Goal: Participate in discussion

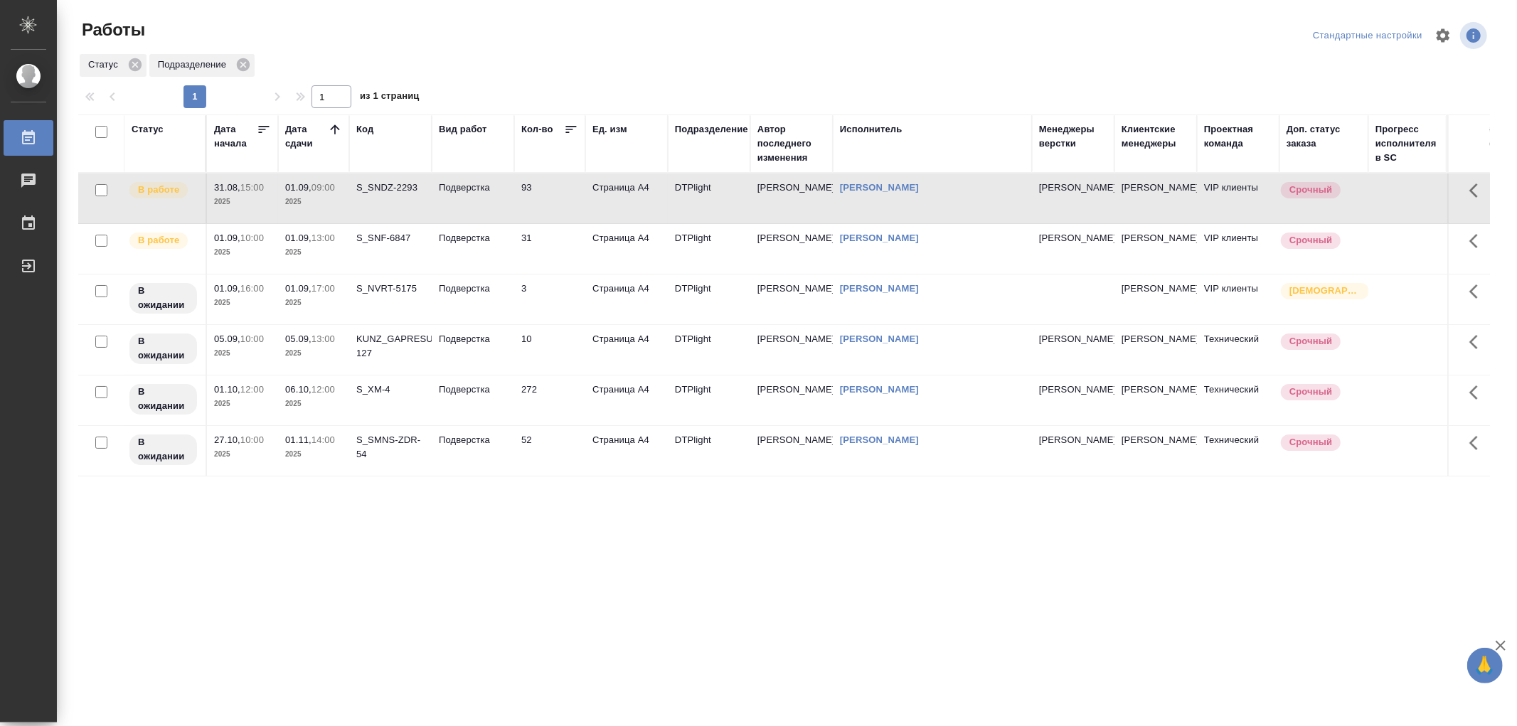
click at [478, 203] on td "Подверстка" at bounding box center [473, 198] width 82 height 50
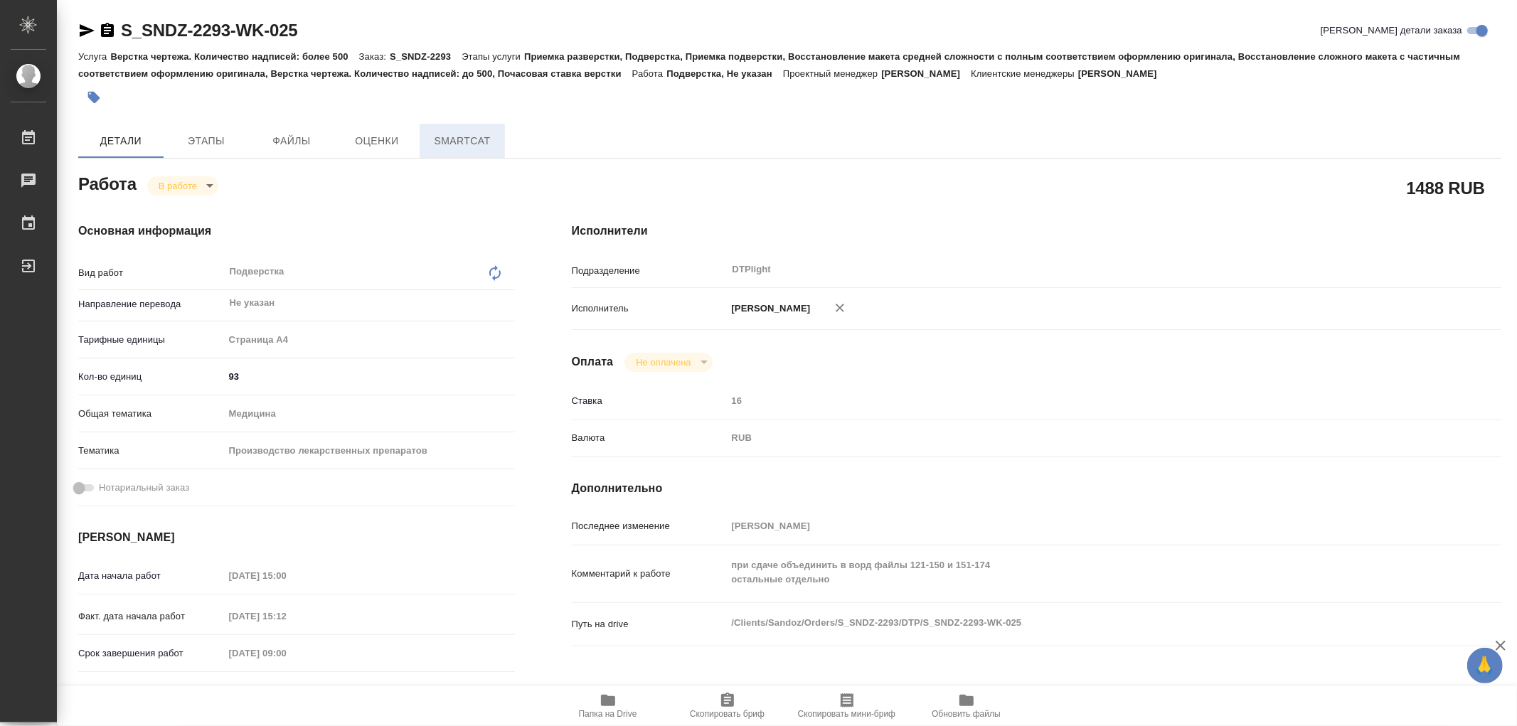
type textarea "x"
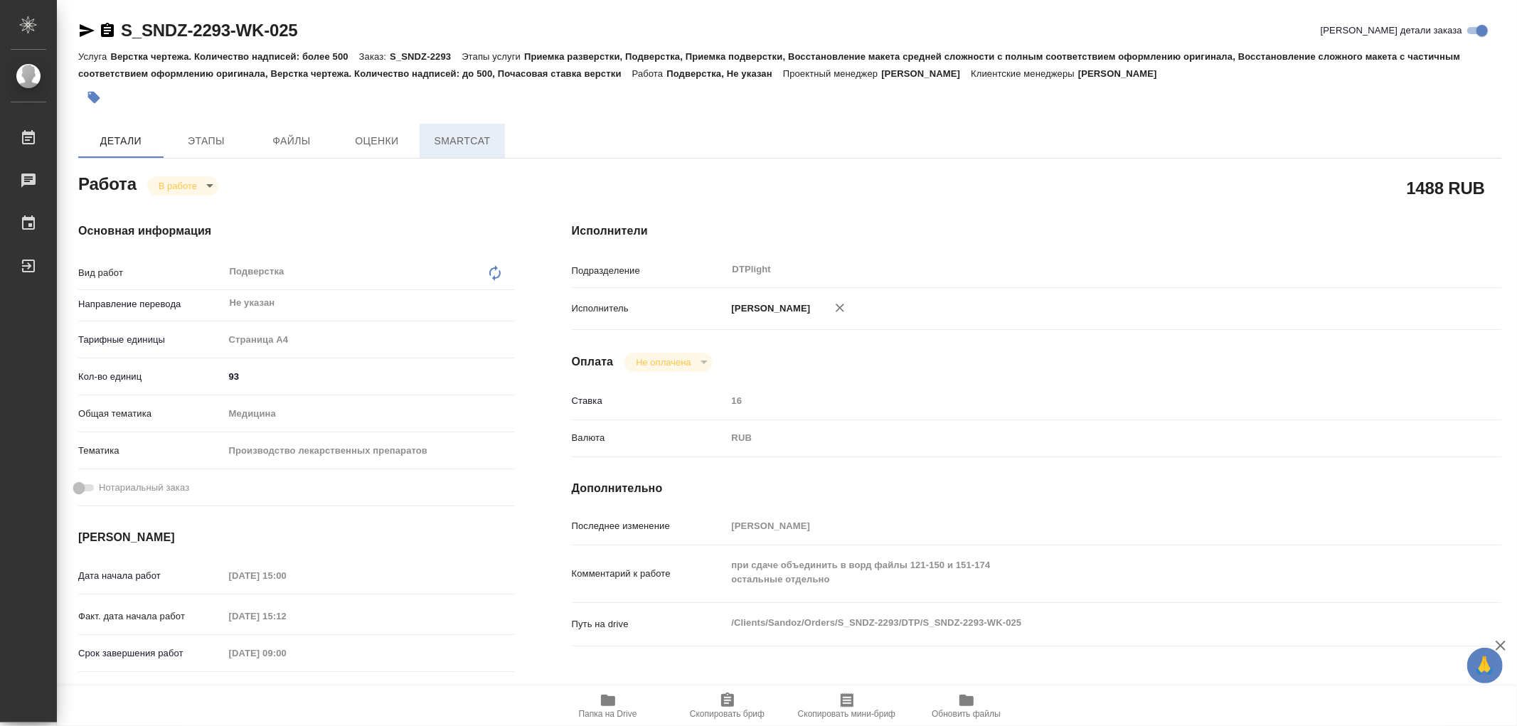
type textarea "x"
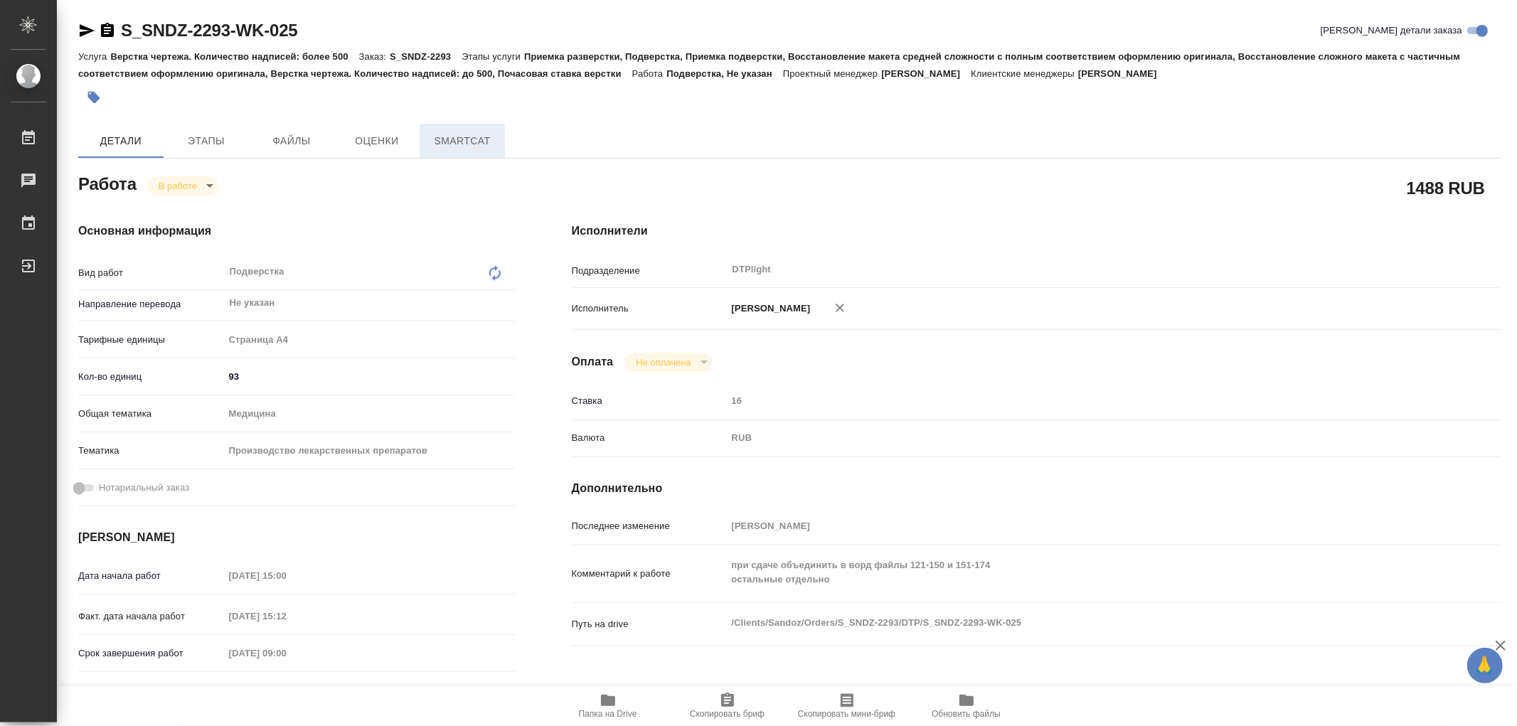
type textarea "x"
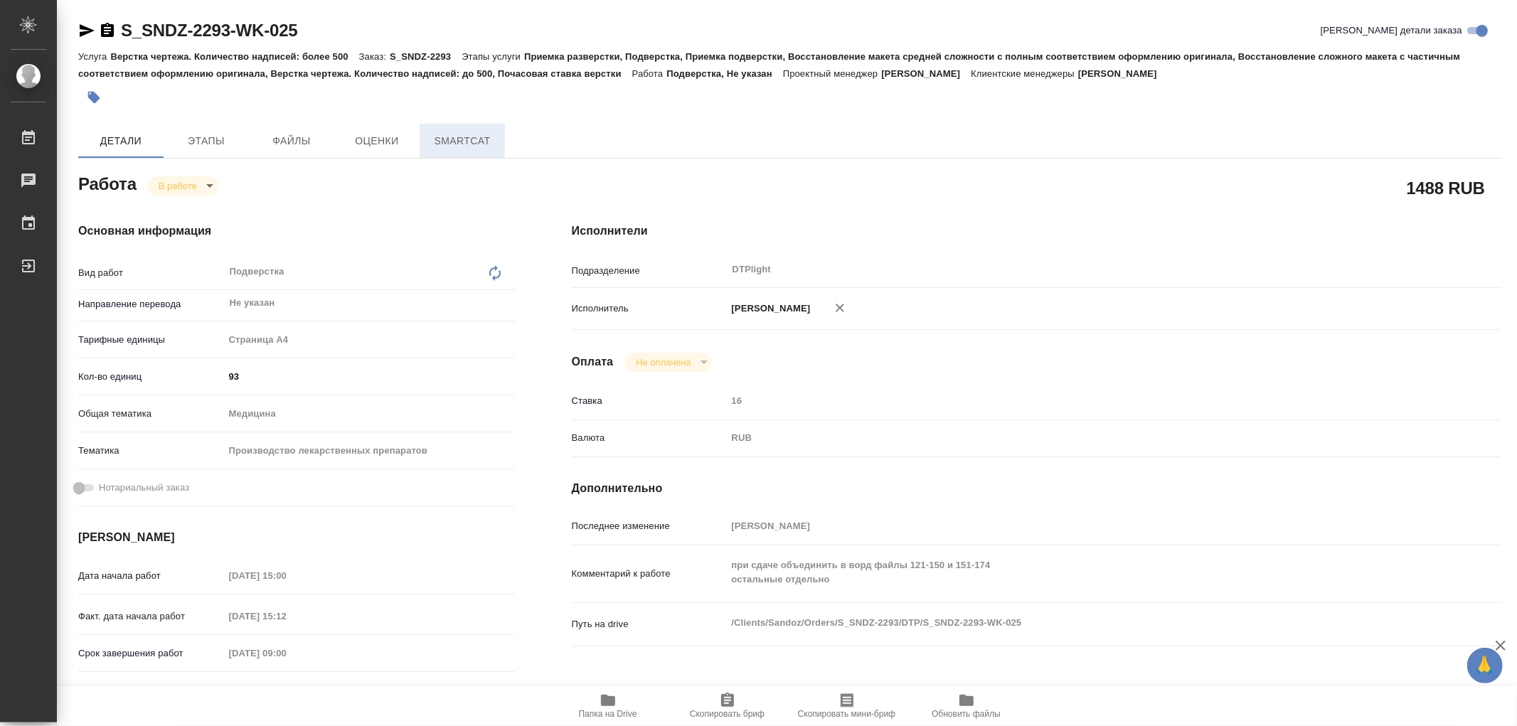
type textarea "x"
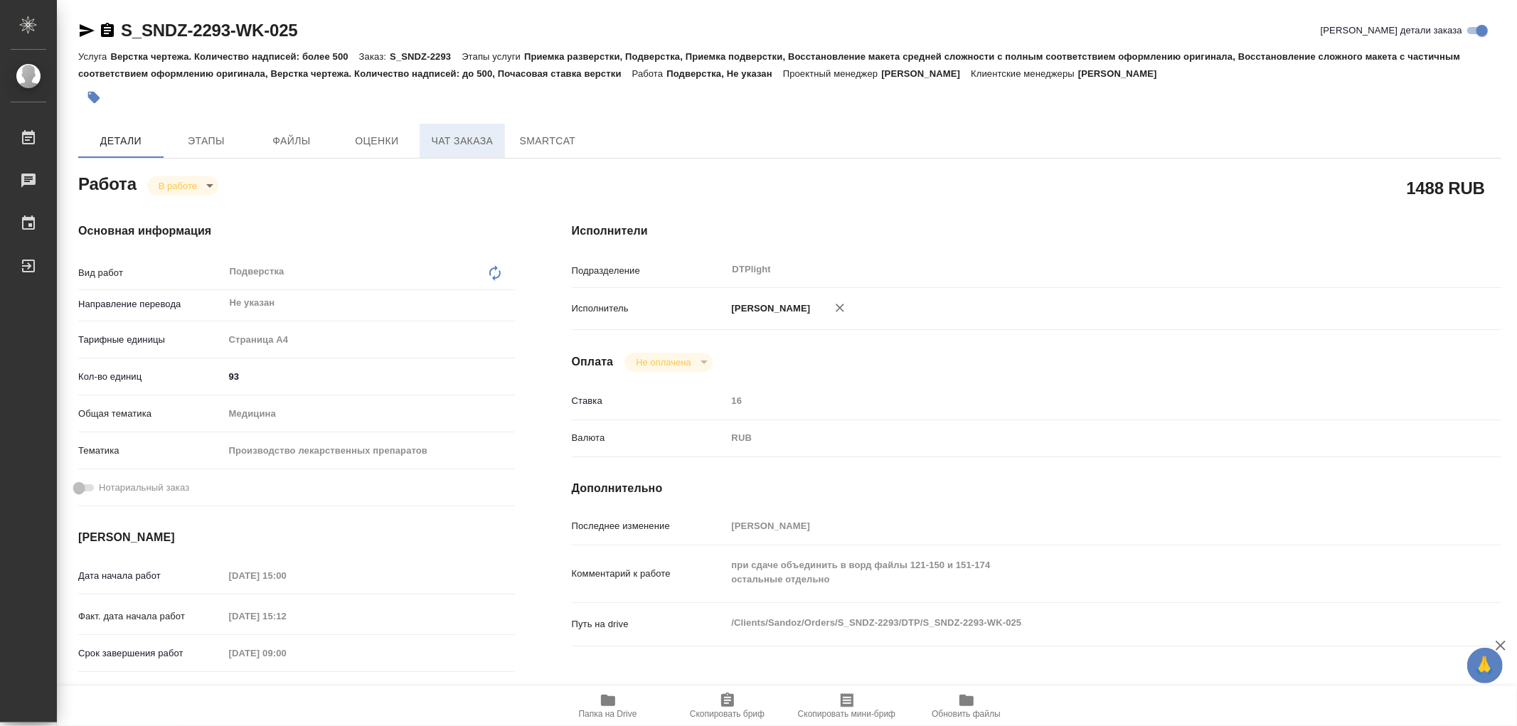
type textarea "x"
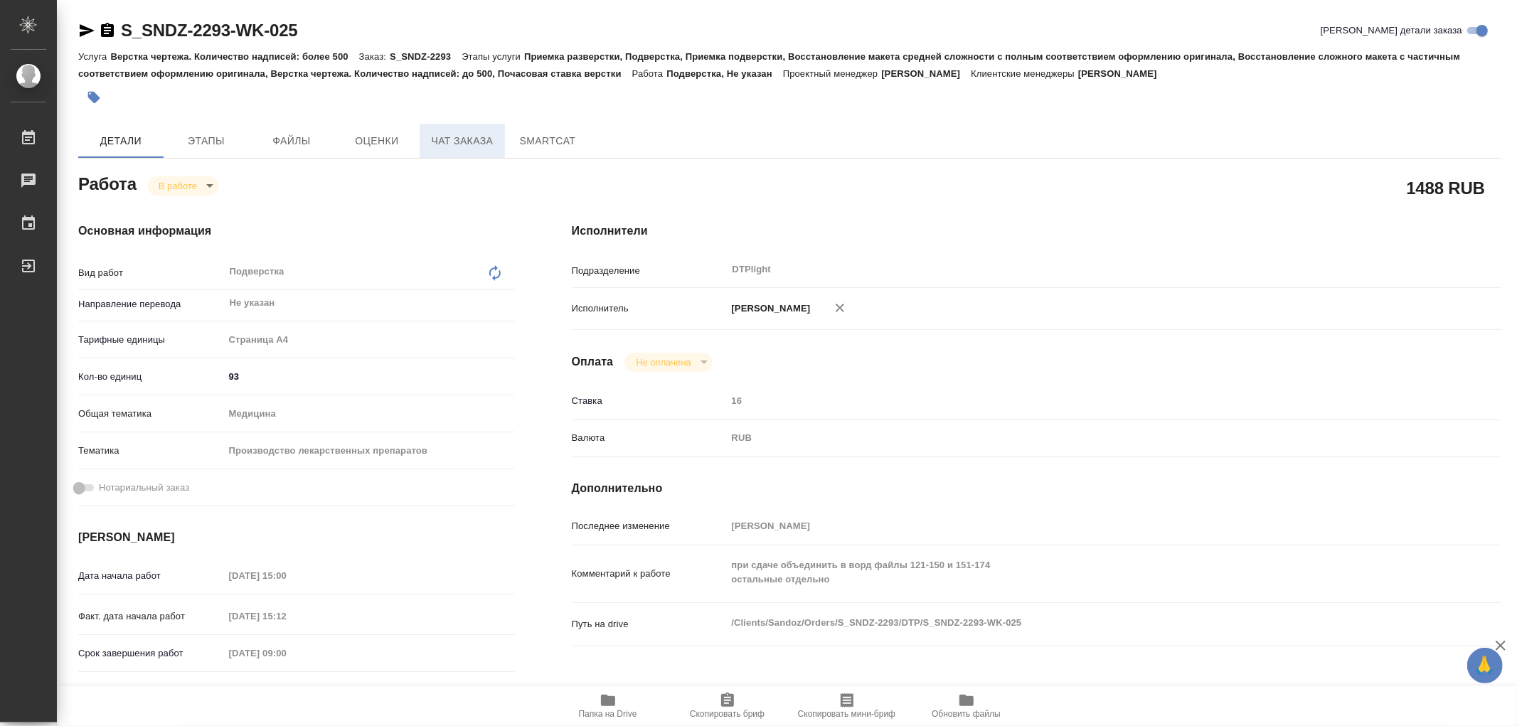
type textarea "x"
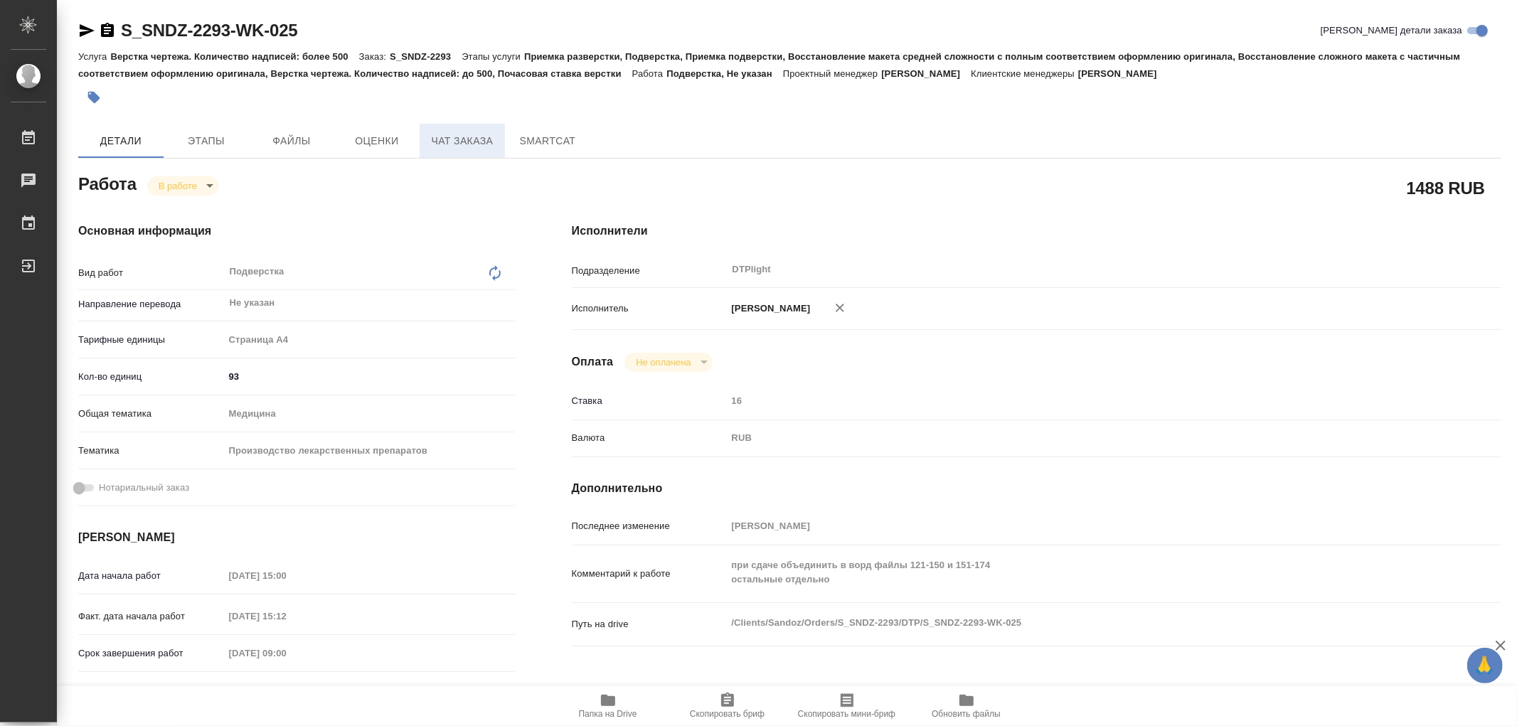
click at [442, 141] on span "Чат заказа" at bounding box center [462, 141] width 68 height 18
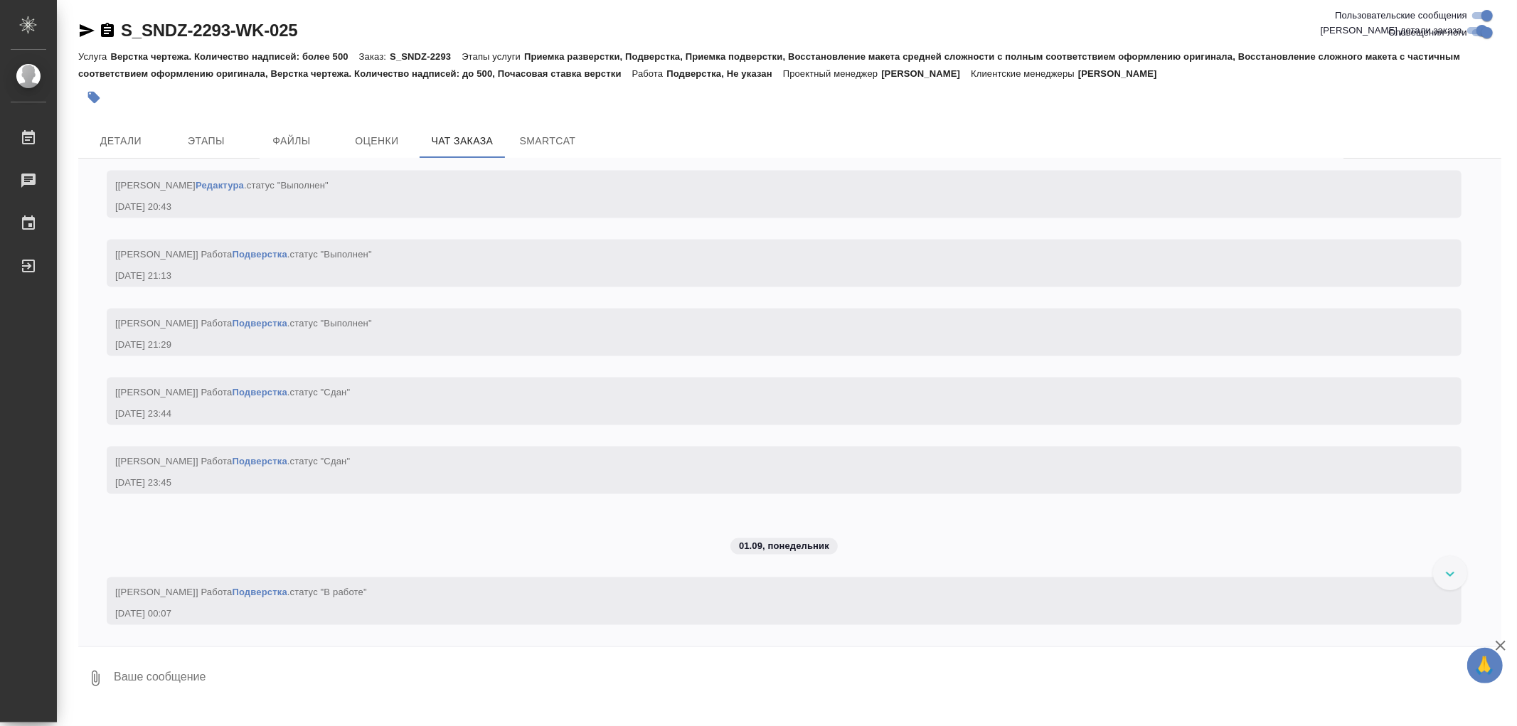
scroll to position [29767, 0]
